Goal: Task Accomplishment & Management: Manage account settings

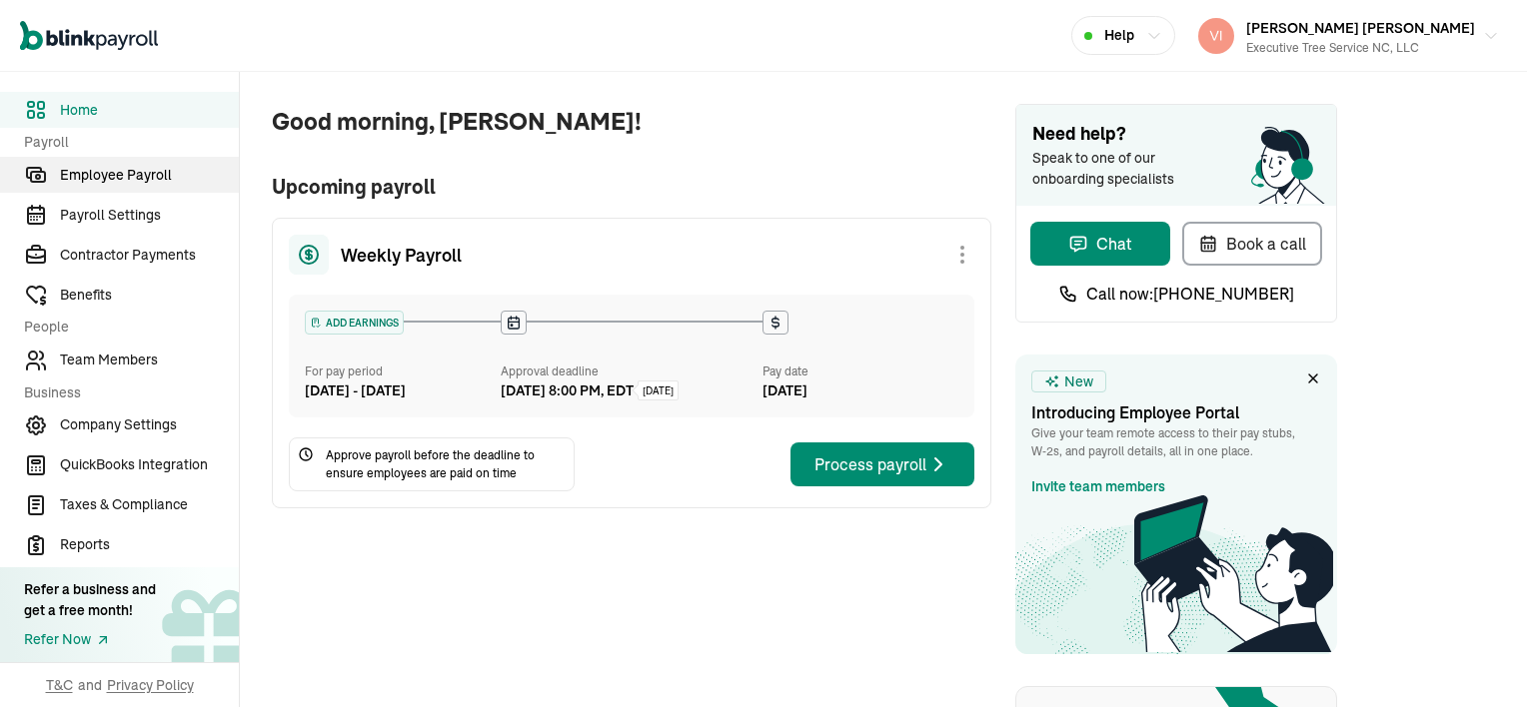
click at [131, 167] on span "Employee Payroll" at bounding box center [149, 175] width 179 height 21
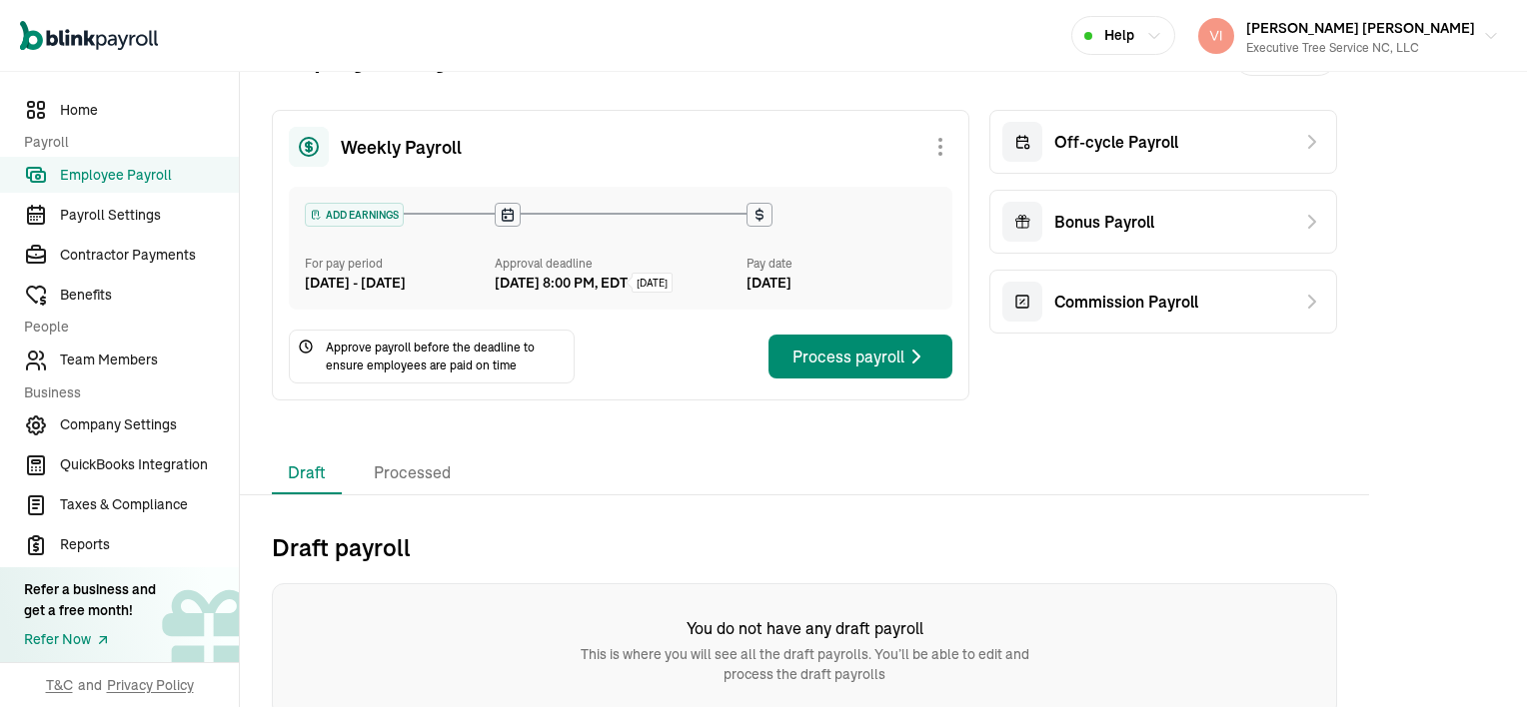
scroll to position [84, 0]
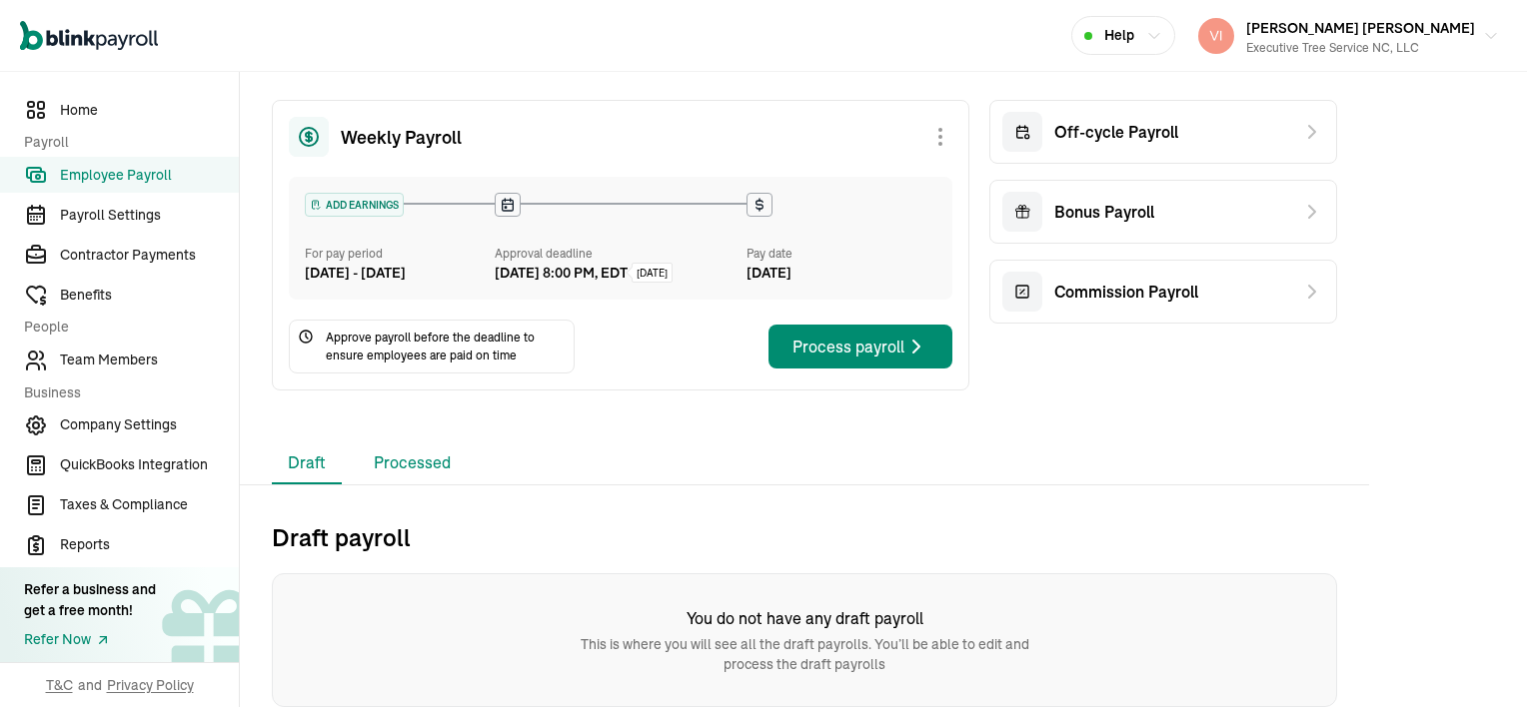
click at [415, 468] on li "Processed" at bounding box center [412, 464] width 109 height 42
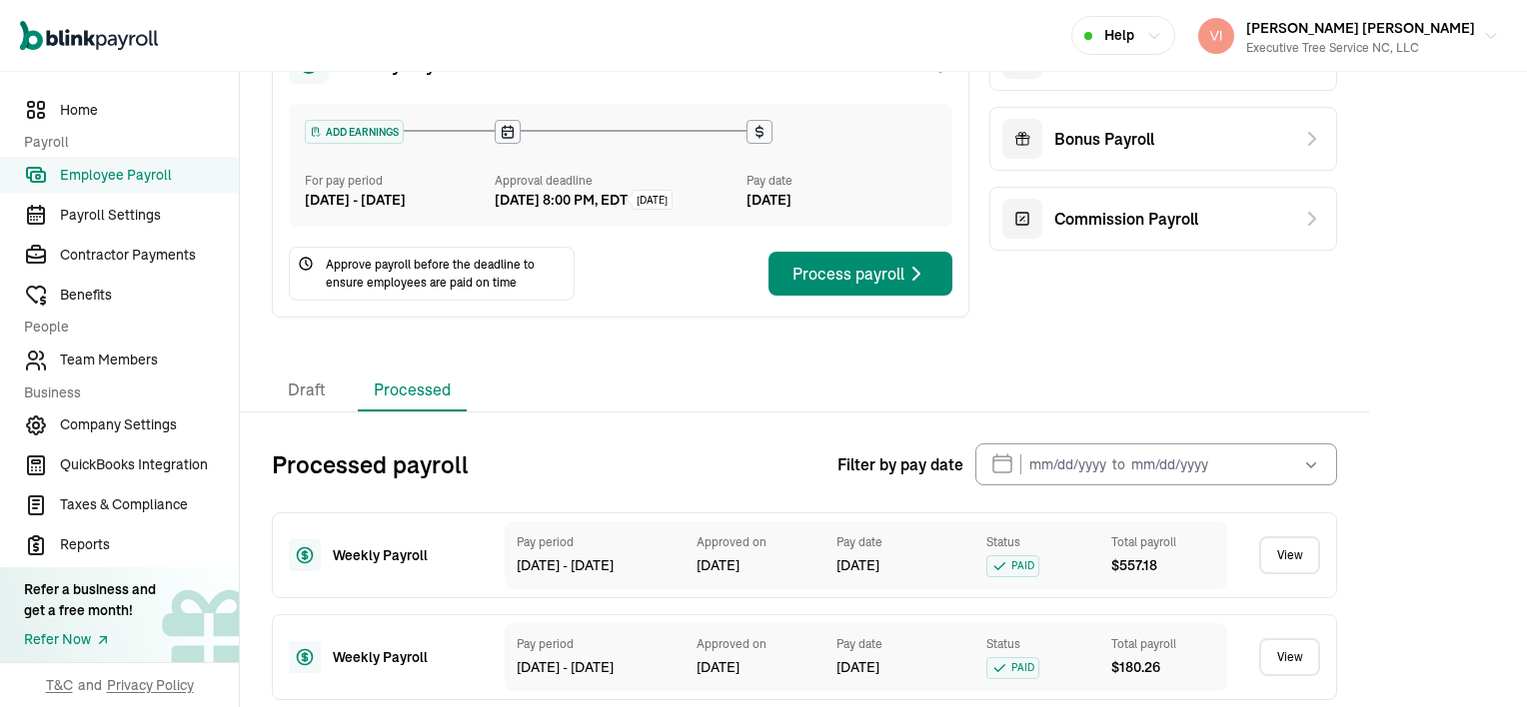
scroll to position [184, 0]
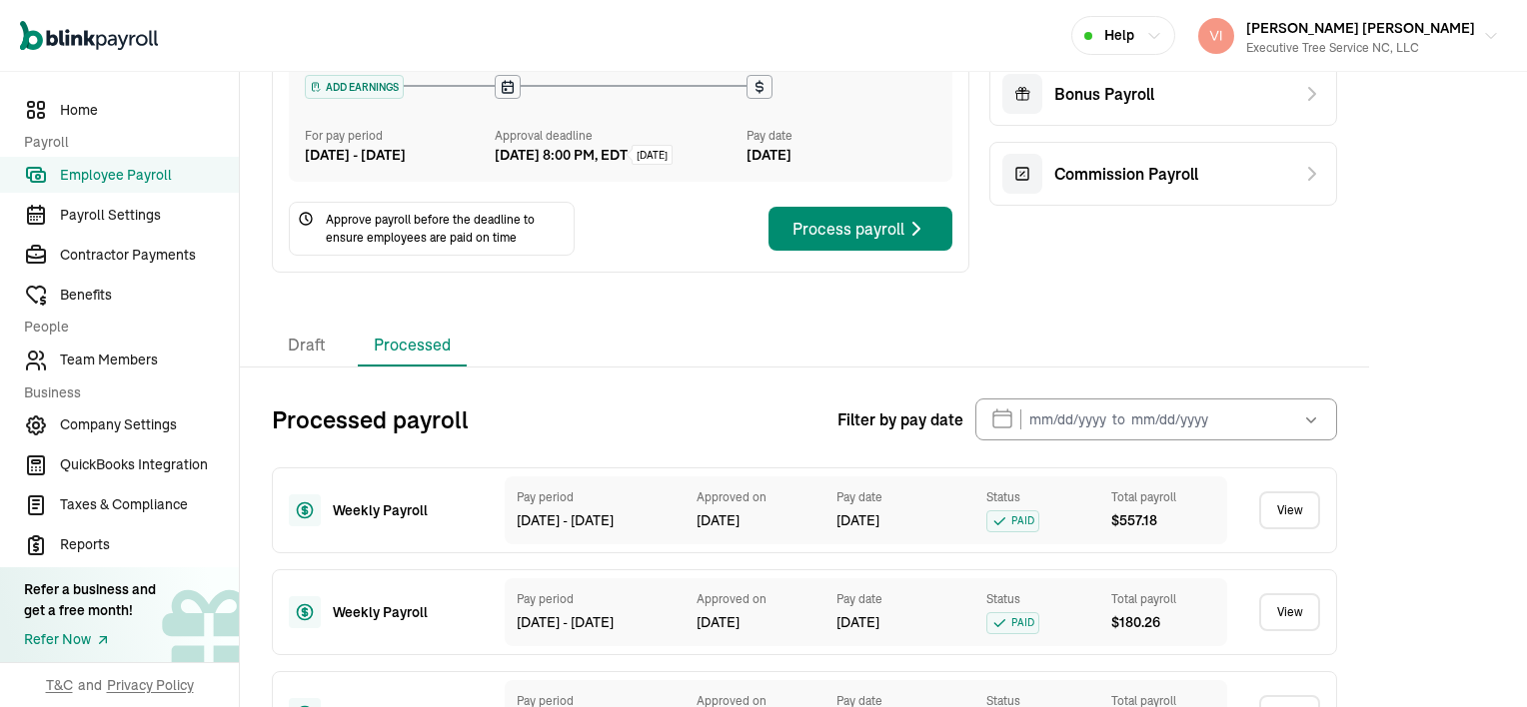
click at [1303, 527] on link "View" at bounding box center [1289, 511] width 61 height 38
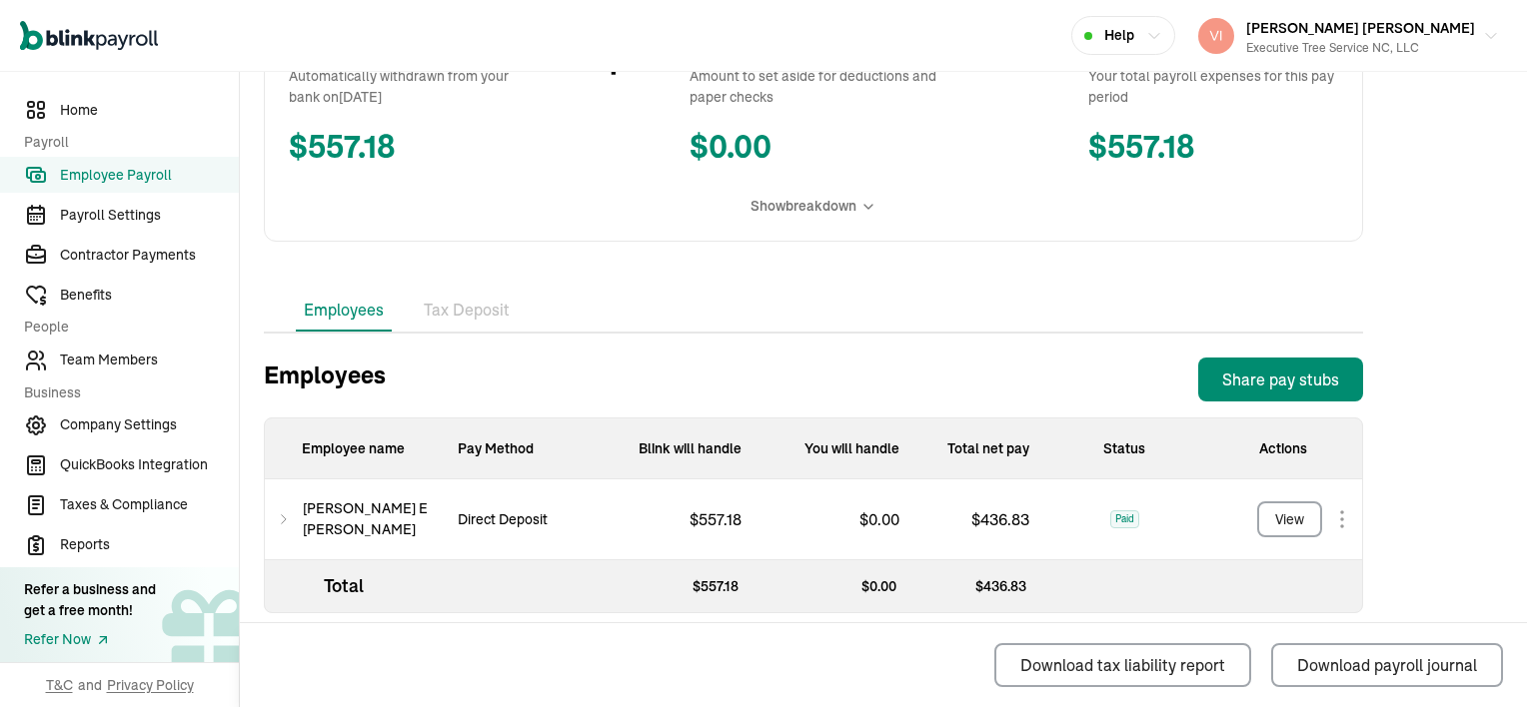
scroll to position [438, 0]
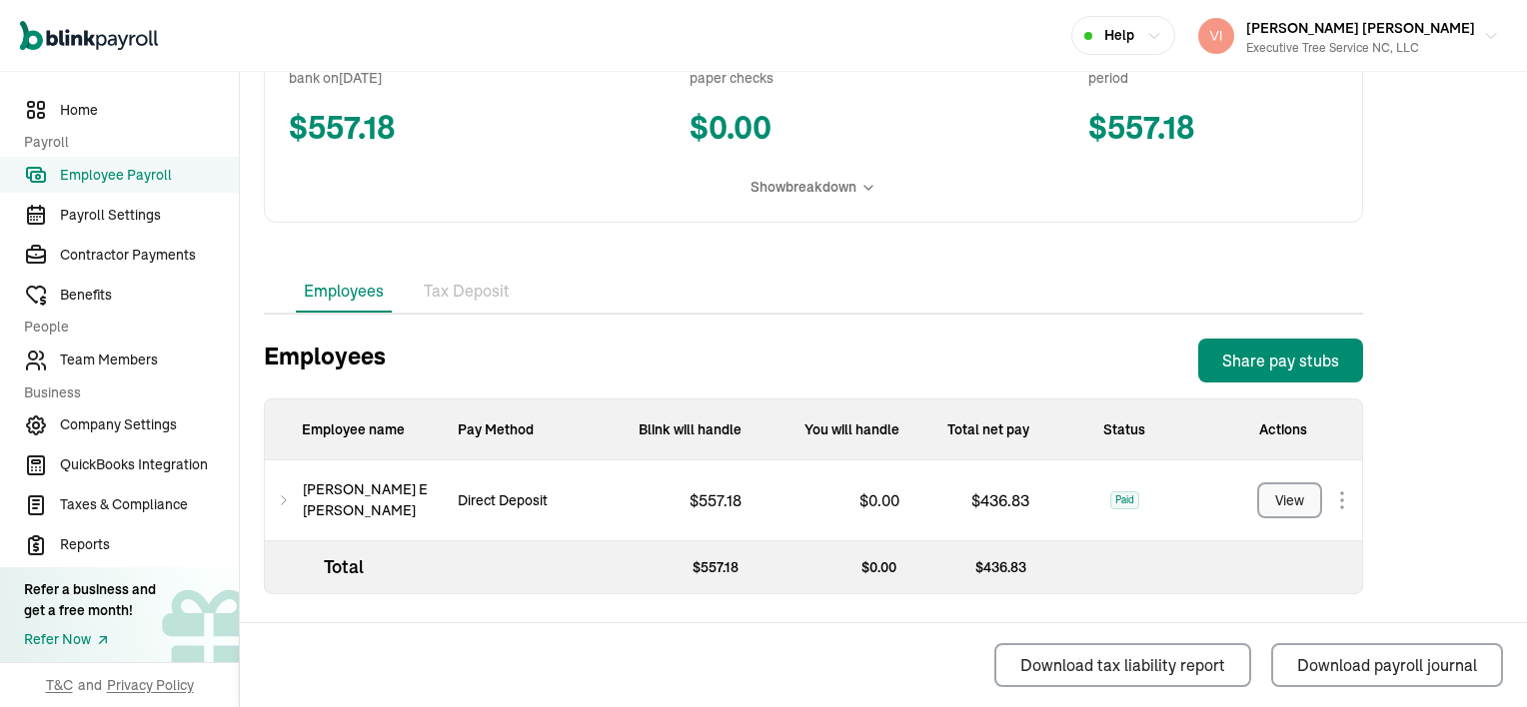
click at [1299, 495] on div "View" at bounding box center [1289, 501] width 29 height 21
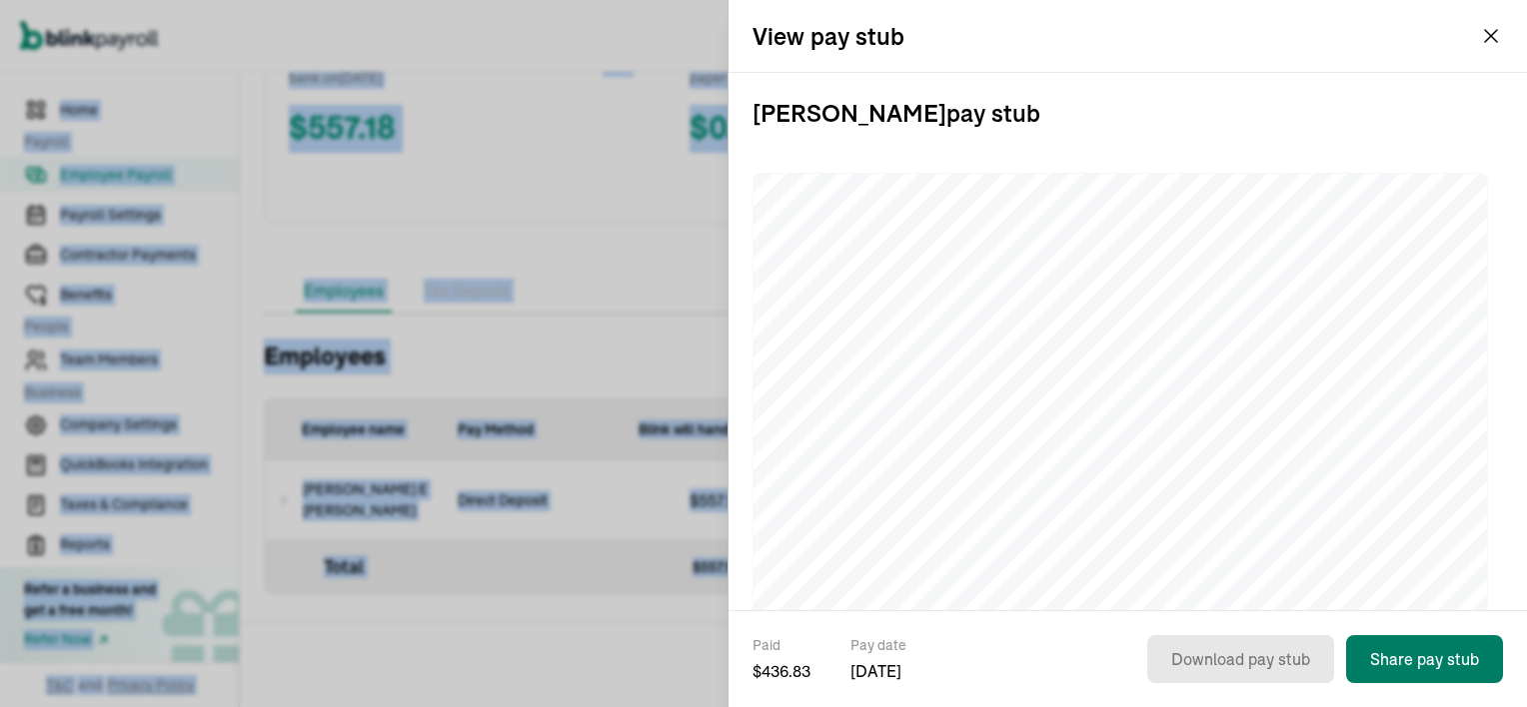
click at [1447, 665] on button "Share pay stub" at bounding box center [1424, 659] width 157 height 48
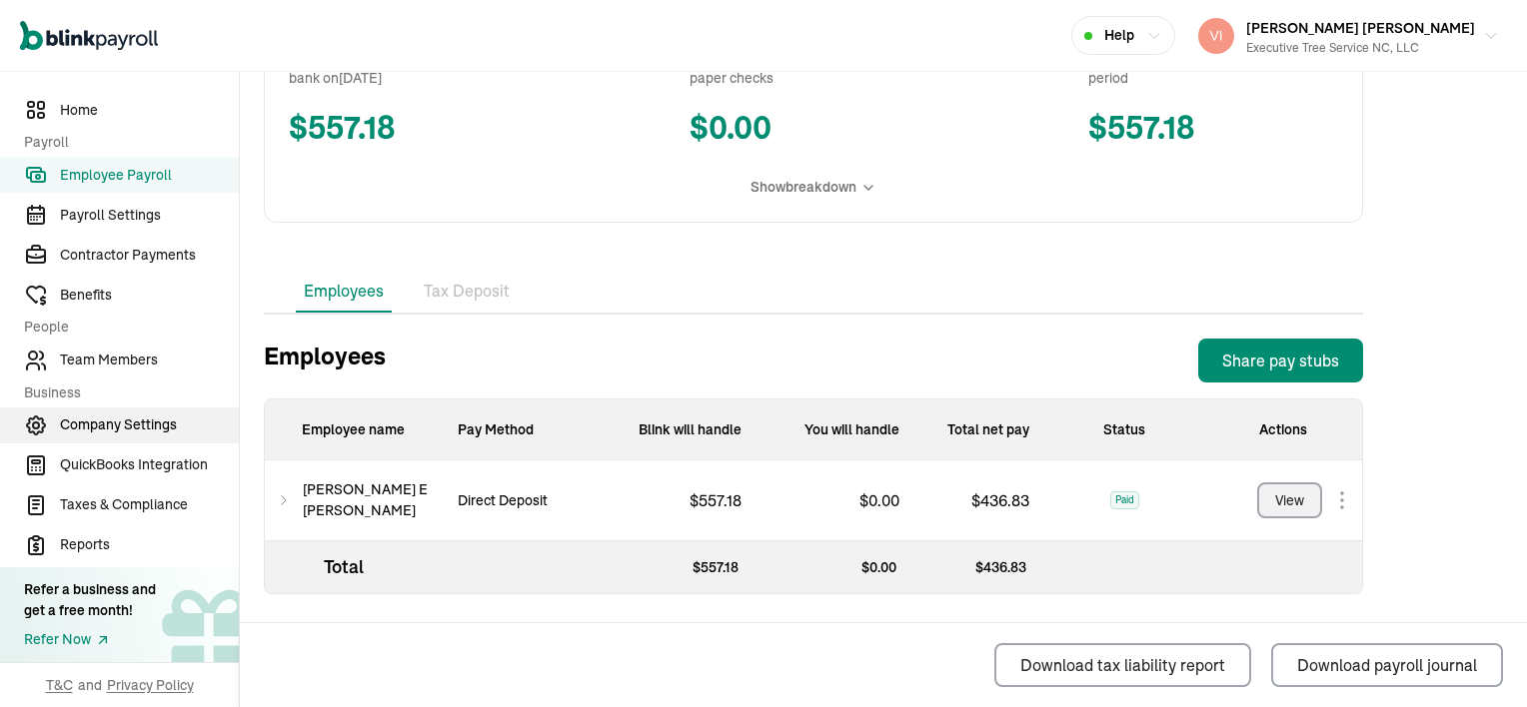
click at [114, 424] on span "Company Settings" at bounding box center [149, 425] width 179 height 21
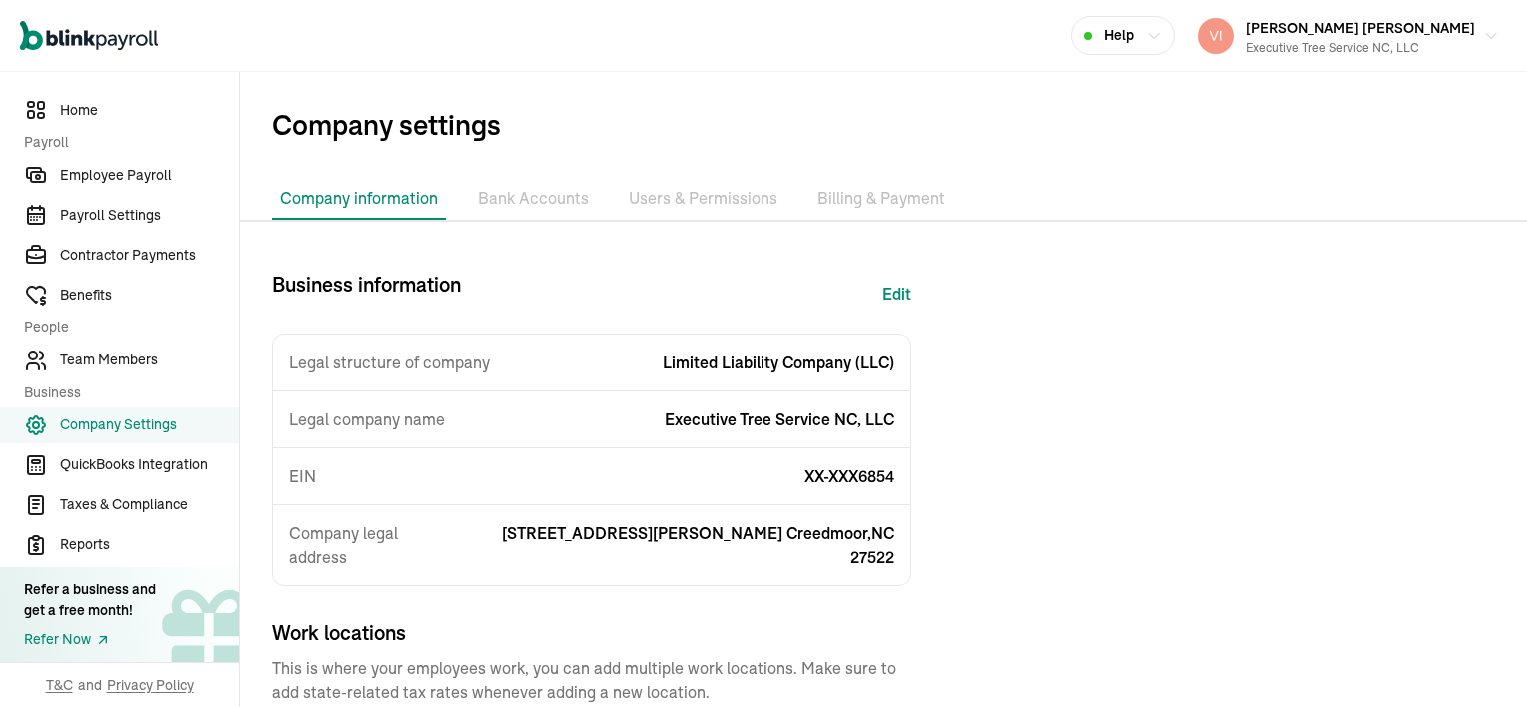
click at [864, 203] on li "Billing & Payment" at bounding box center [881, 199] width 144 height 42
